Goal: Task Accomplishment & Management: Manage account settings

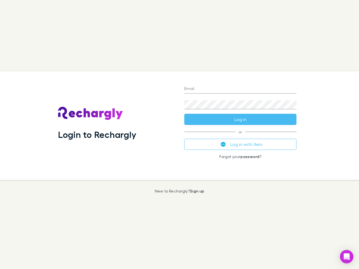
click at [179, 134] on div "Login to Rechargly" at bounding box center [117, 125] width 126 height 109
click at [240, 89] on input "Email" at bounding box center [240, 89] width 112 height 9
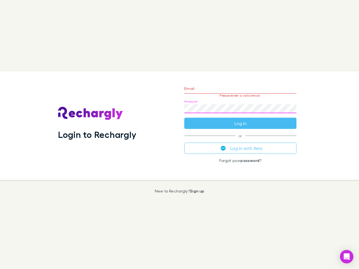
click at [240, 119] on form "Email Please enter a valid email. Password Log in" at bounding box center [240, 104] width 112 height 49
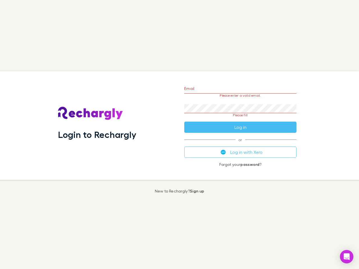
click at [240, 144] on div "Email Please enter a valid email. Password Please fill Log in or Log in with Xe…" at bounding box center [240, 125] width 121 height 109
click at [346, 257] on icon "Open Intercom Messenger" at bounding box center [346, 256] width 6 height 7
